Goal: Task Accomplishment & Management: Manage account settings

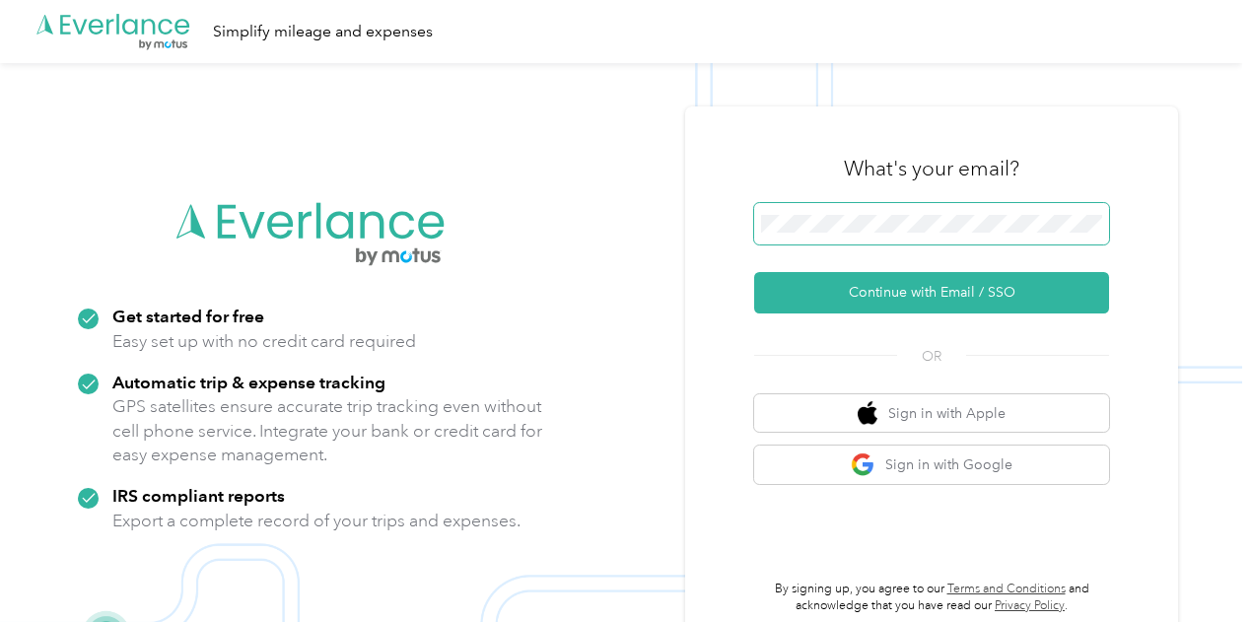
click at [912, 211] on span at bounding box center [931, 223] width 355 height 41
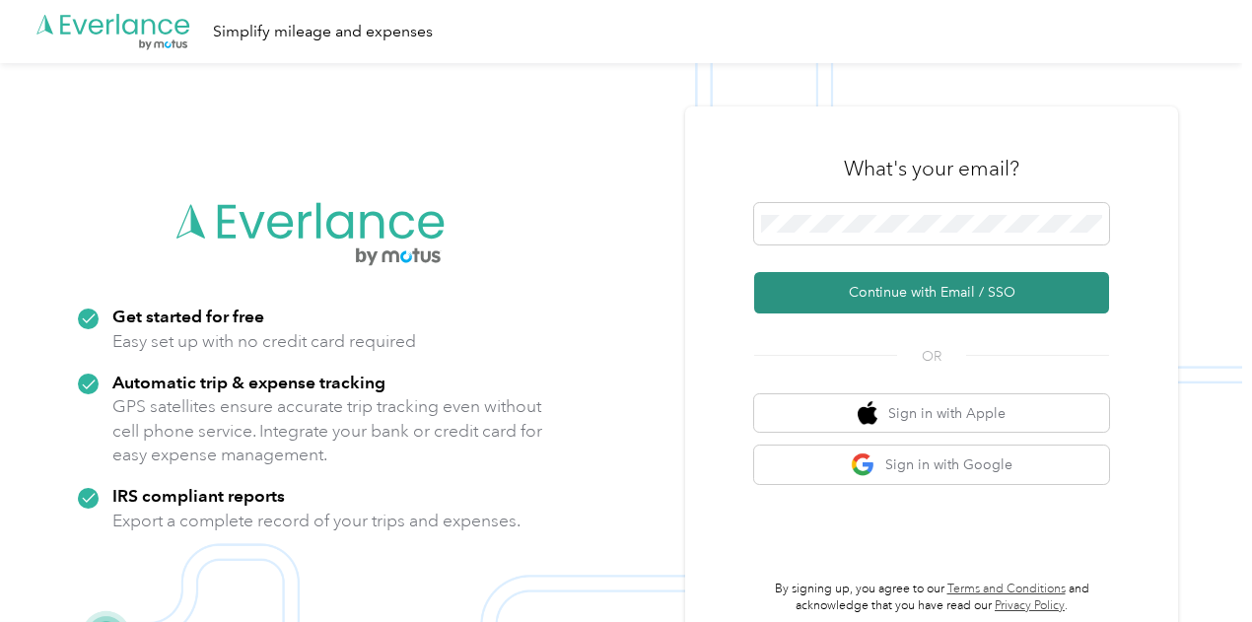
click at [910, 286] on button "Continue with Email / SSO" at bounding box center [931, 292] width 355 height 41
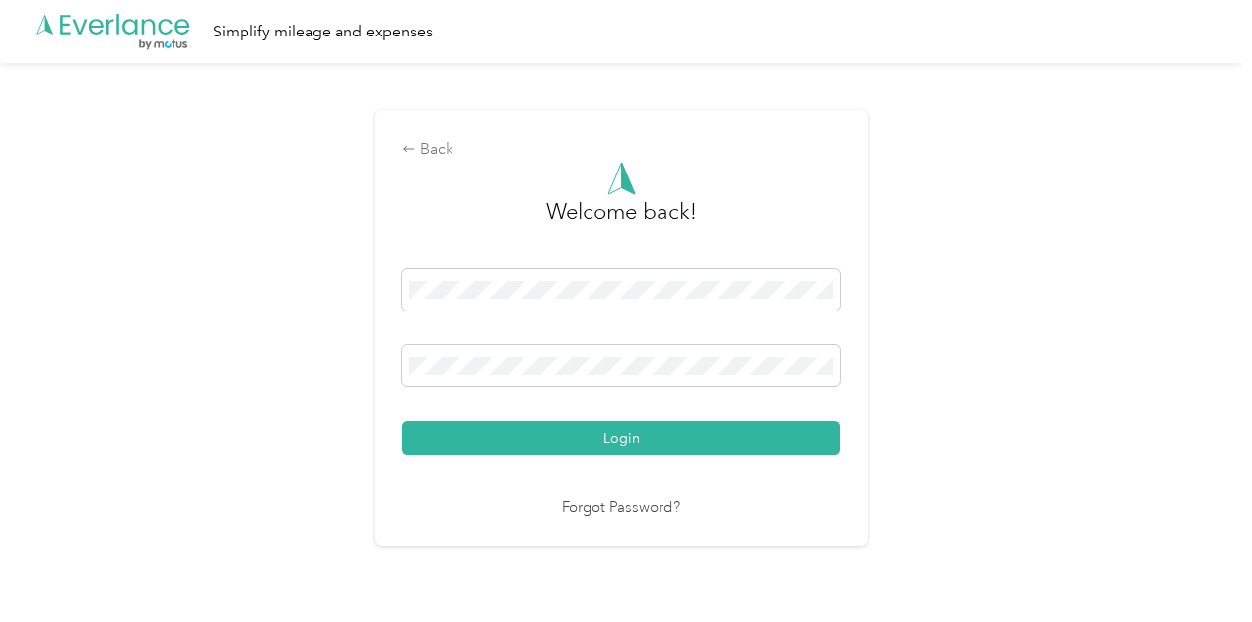
click at [533, 439] on button "Login" at bounding box center [621, 438] width 438 height 35
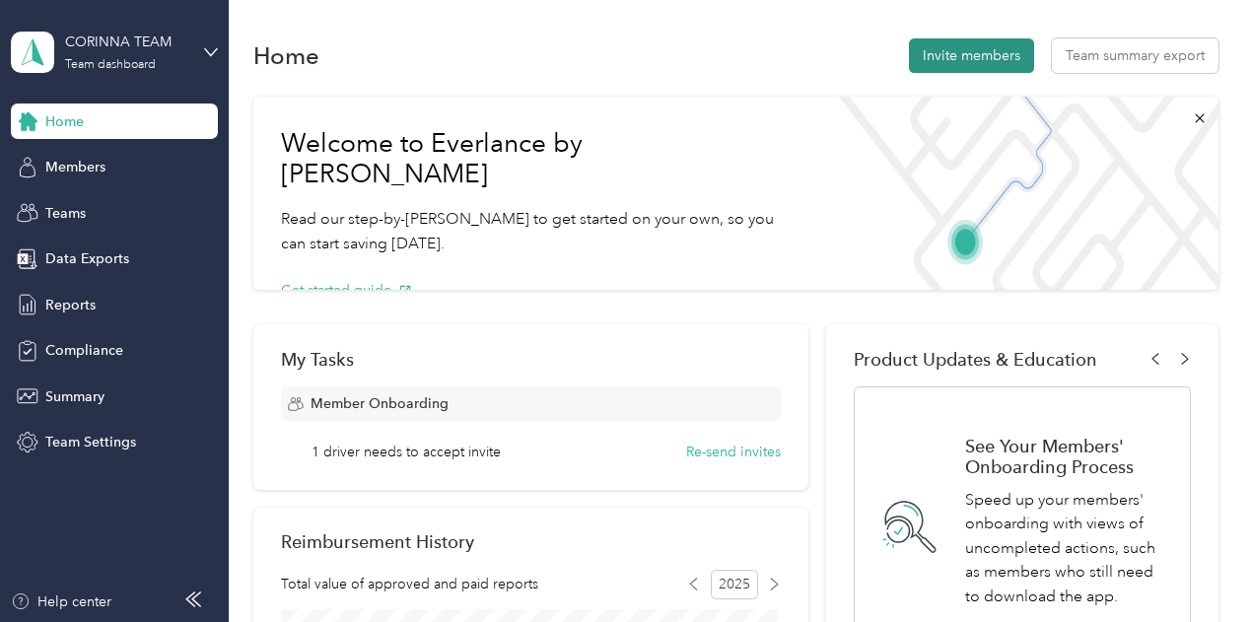
click at [942, 50] on button "Invite members" at bounding box center [971, 55] width 125 height 35
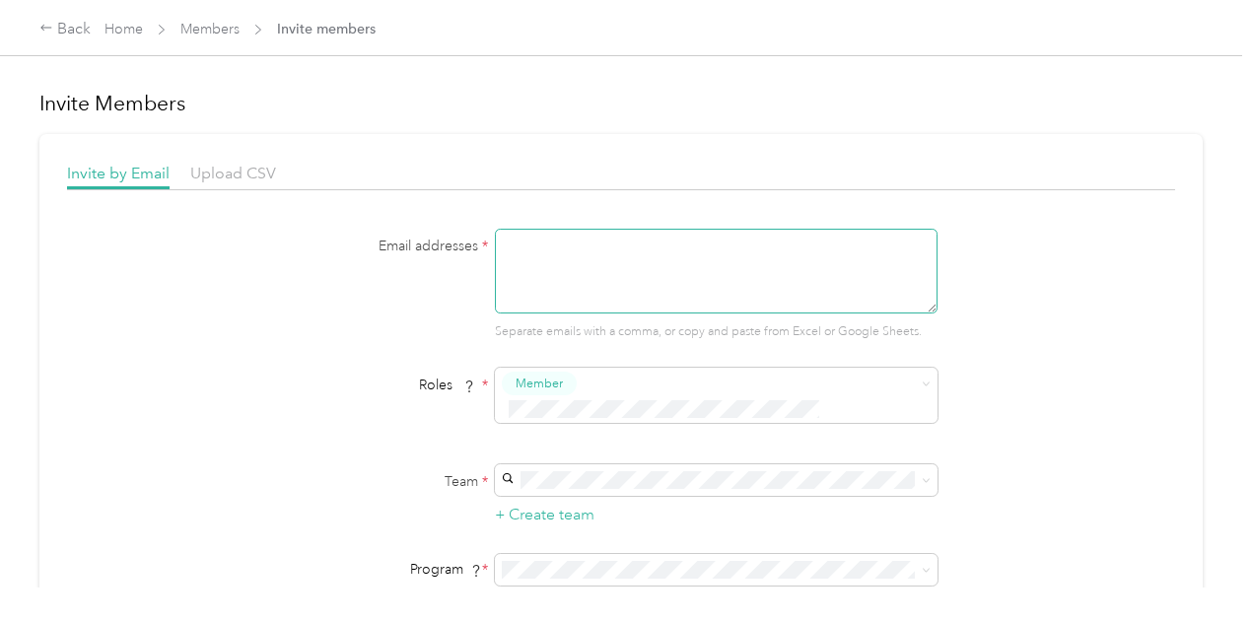
paste textarea "[EMAIL_ADDRESS][DOMAIN_NAME]"
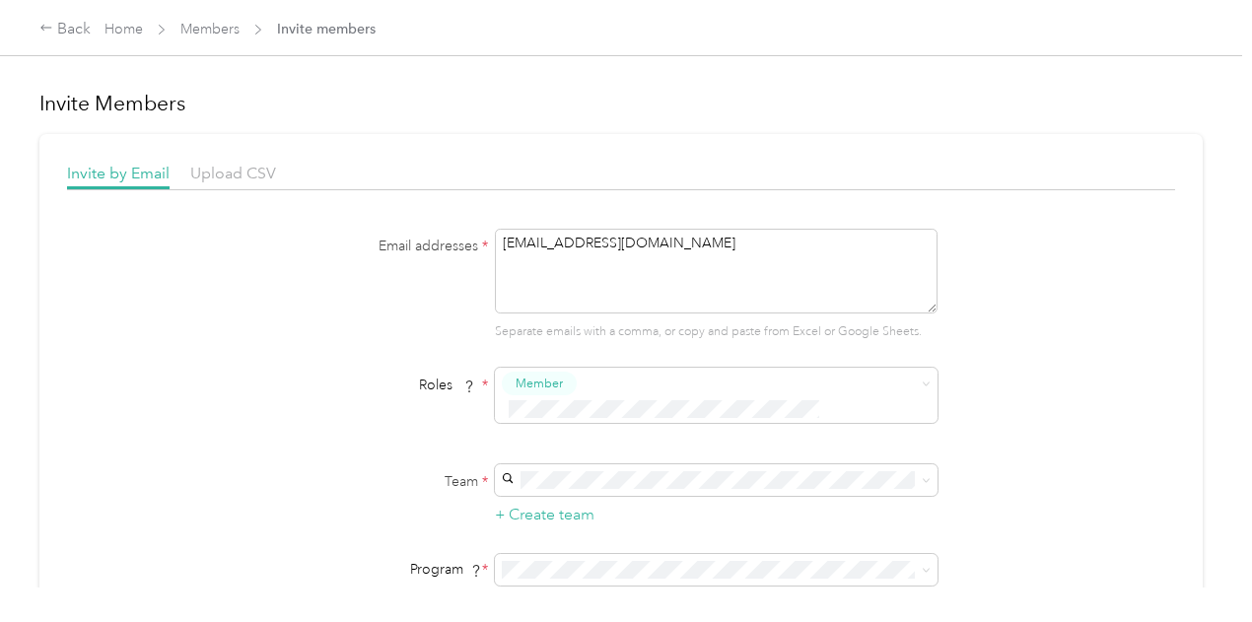
scroll to position [197, 0]
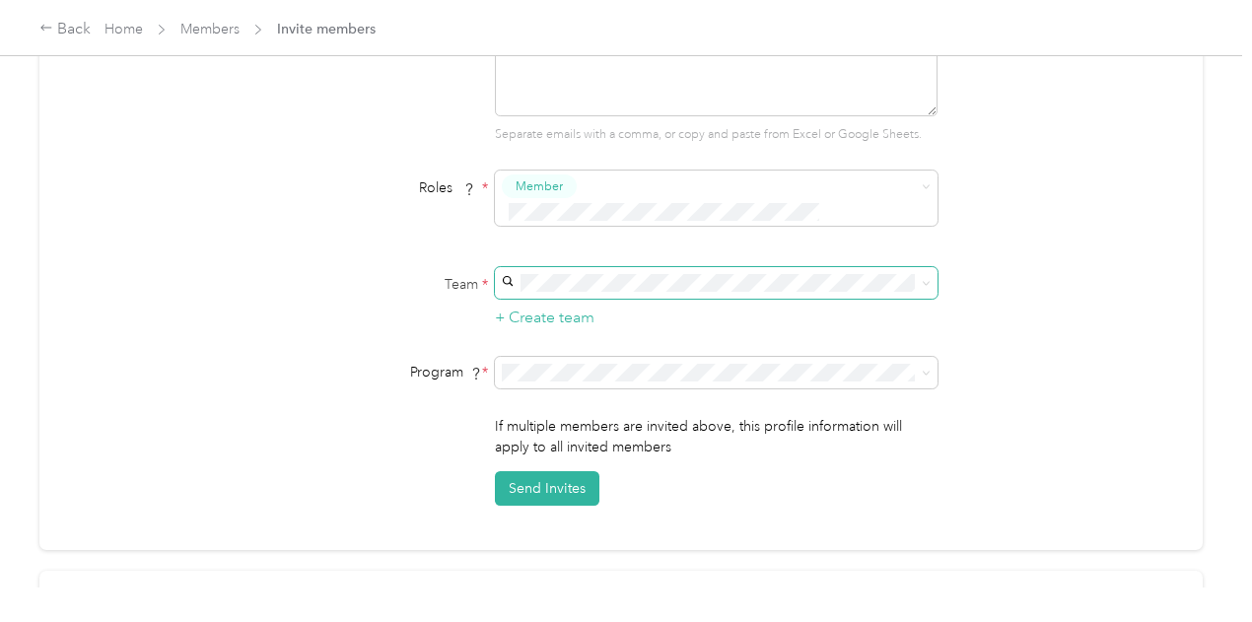
type textarea "[EMAIL_ADDRESS][DOMAIN_NAME]"
click at [570, 267] on span at bounding box center [716, 283] width 443 height 32
click at [570, 295] on span "CORINNA TEAM" at bounding box center [559, 290] width 106 height 17
click at [570, 326] on form "Email addresses * [EMAIL_ADDRESS][DOMAIN_NAME] Separate emails with a comma, or…" at bounding box center [621, 269] width 759 height 474
click at [551, 357] on span at bounding box center [716, 373] width 443 height 32
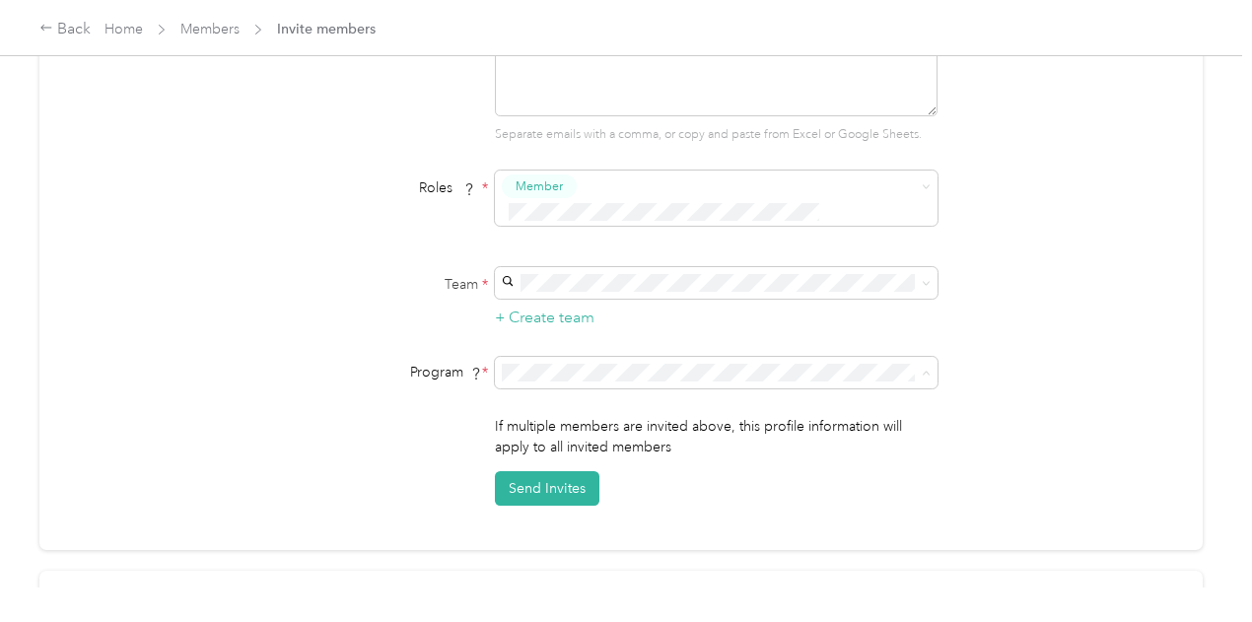
click at [566, 417] on span "PDP Travel (CPM)" at bounding box center [560, 415] width 108 height 17
click at [555, 471] on button "Send Invites" at bounding box center [547, 488] width 105 height 35
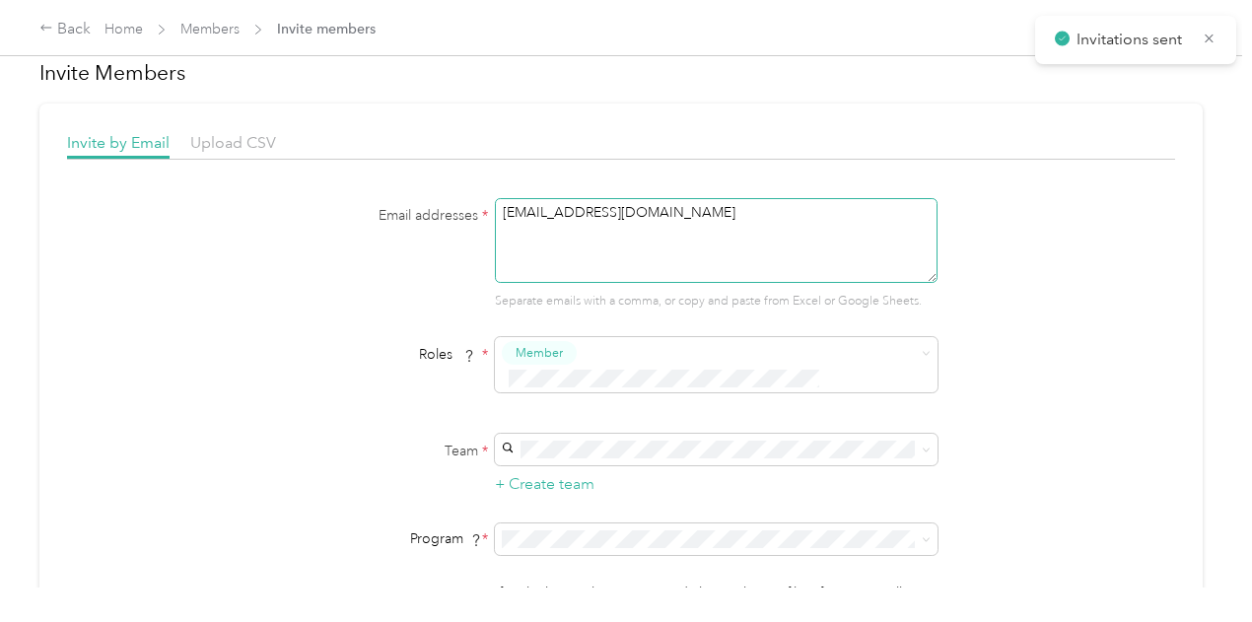
scroll to position [0, 0]
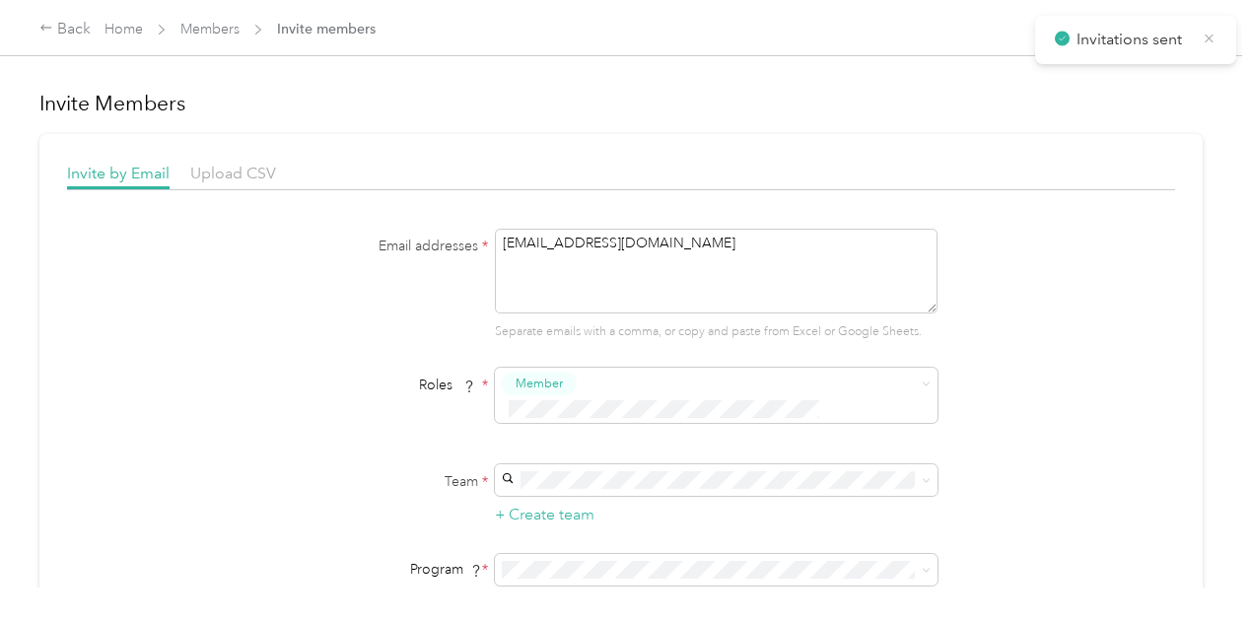
click at [1211, 37] on icon at bounding box center [1209, 39] width 15 height 18
click at [118, 34] on link "Home" at bounding box center [124, 29] width 38 height 17
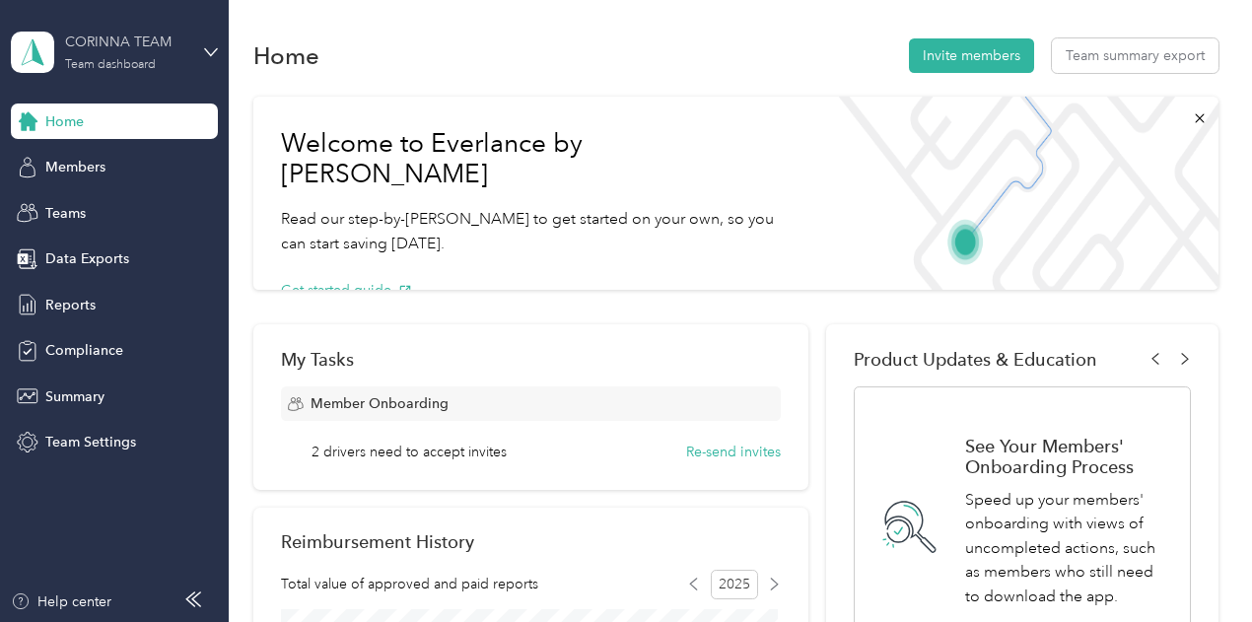
click at [142, 54] on div "CORINNA TEAM Team dashboard" at bounding box center [126, 51] width 123 height 39
click at [108, 252] on div "Log out" at bounding box center [218, 252] width 387 height 35
